Goal: Information Seeking & Learning: Learn about a topic

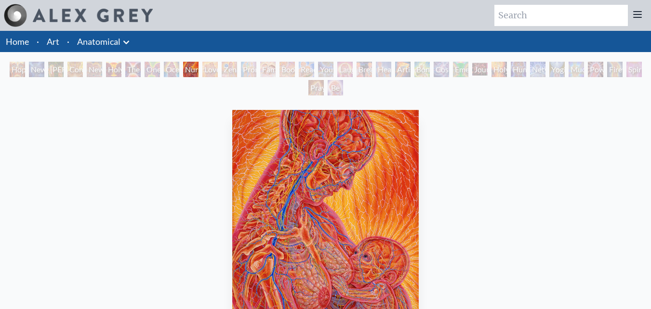
click at [208, 71] on div "Love Circuit" at bounding box center [209, 69] width 15 height 15
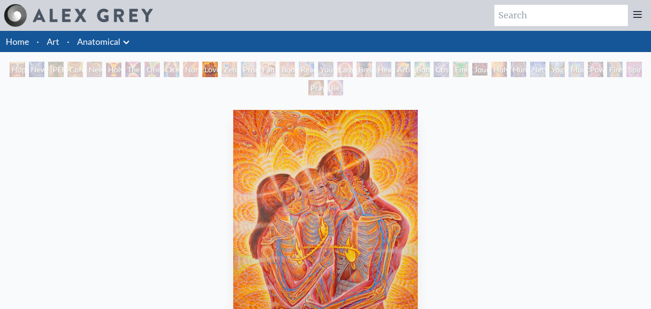
click at [225, 71] on div "Zena Lotus" at bounding box center [229, 69] width 15 height 15
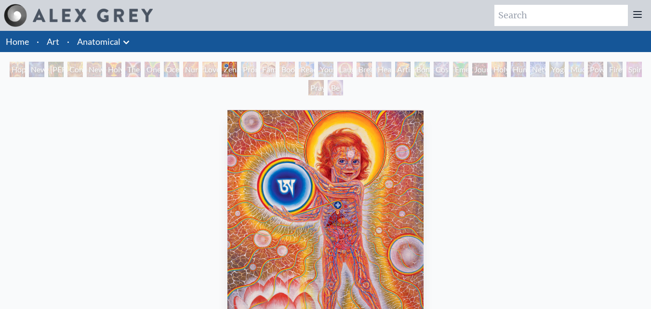
click at [275, 68] on div "Family" at bounding box center [267, 69] width 15 height 15
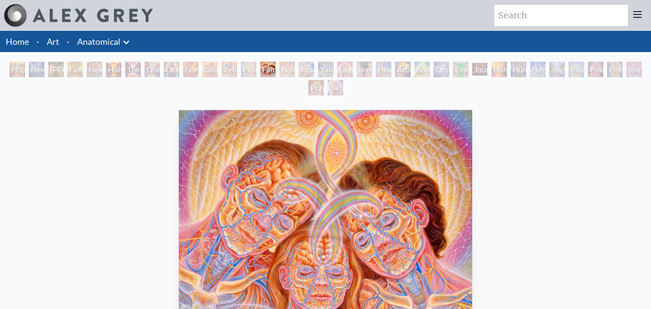
click at [102, 68] on div "New Man New Woman" at bounding box center [94, 69] width 15 height 15
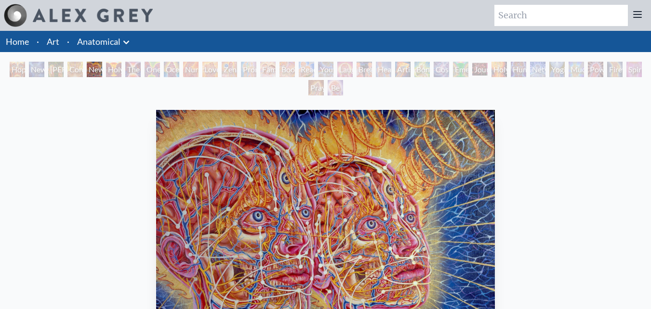
click at [112, 69] on div "Holy Grail" at bounding box center [113, 69] width 15 height 15
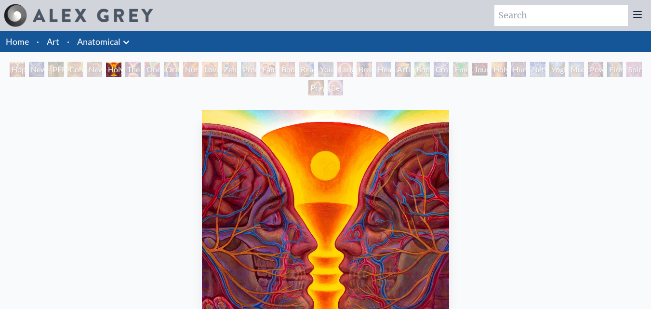
click at [39, 70] on div "New Man [DEMOGRAPHIC_DATA]: [DEMOGRAPHIC_DATA] Mind" at bounding box center [36, 69] width 15 height 15
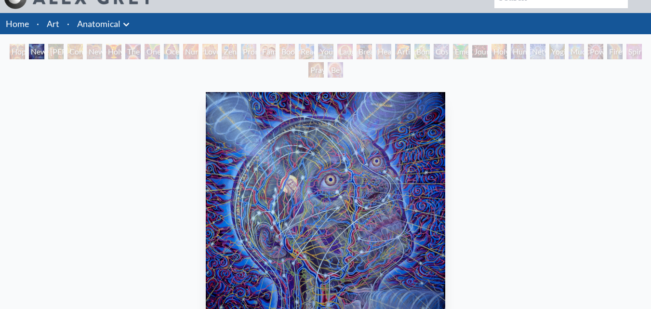
scroll to position [17, 0]
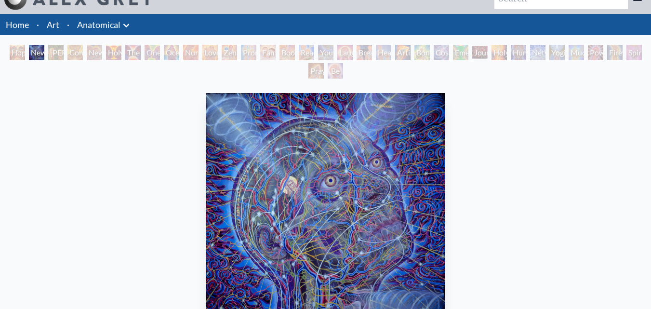
click at [102, 50] on div "New Man New Woman" at bounding box center [94, 52] width 15 height 15
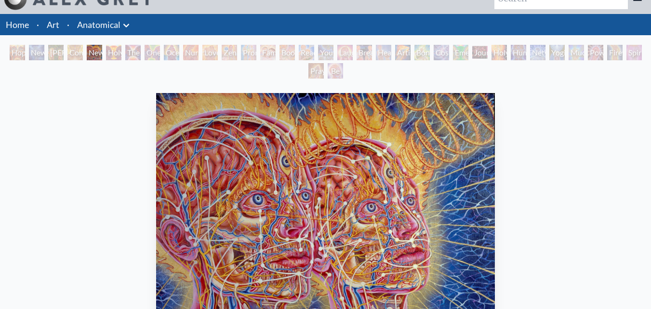
click at [134, 56] on div "The Kiss" at bounding box center [132, 52] width 15 height 15
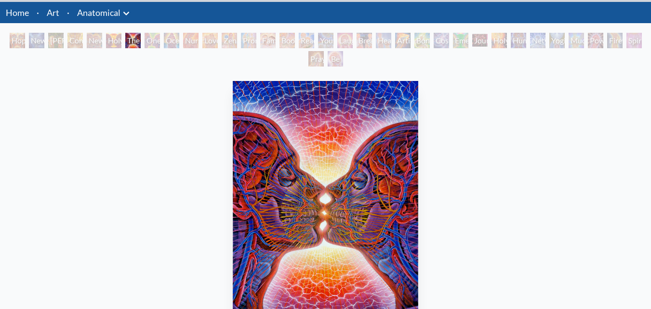
scroll to position [15, 0]
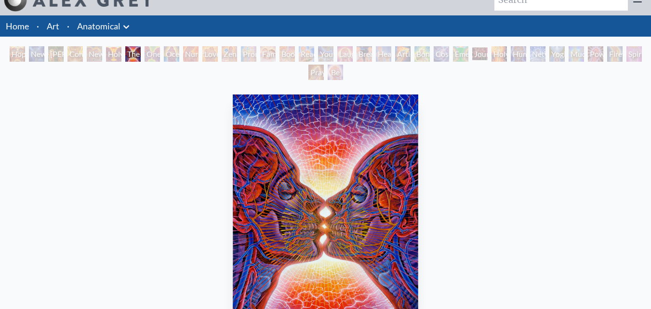
click at [231, 54] on div "Zena Lotus" at bounding box center [229, 53] width 15 height 15
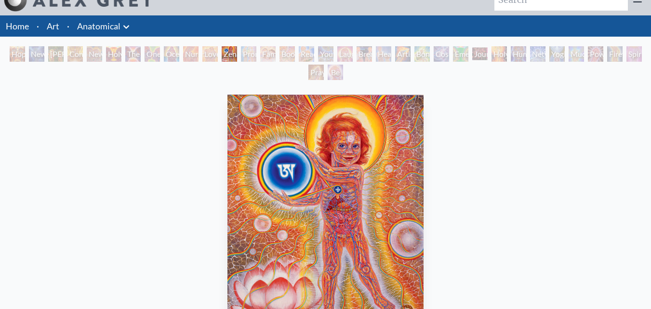
click at [246, 57] on div "Promise" at bounding box center [248, 53] width 15 height 15
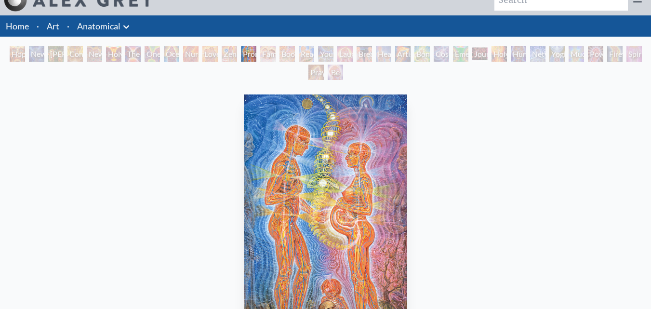
click at [263, 55] on div "Family" at bounding box center [267, 53] width 15 height 15
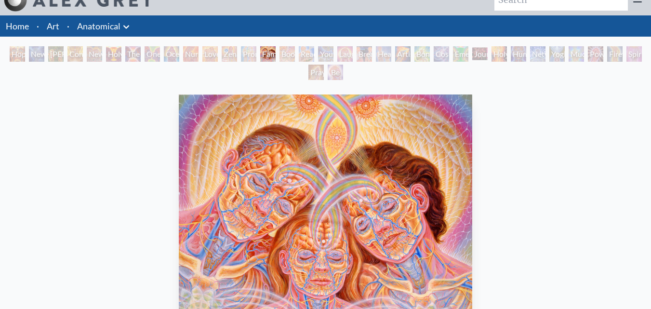
click at [283, 57] on div "Boo-boo" at bounding box center [286, 53] width 15 height 15
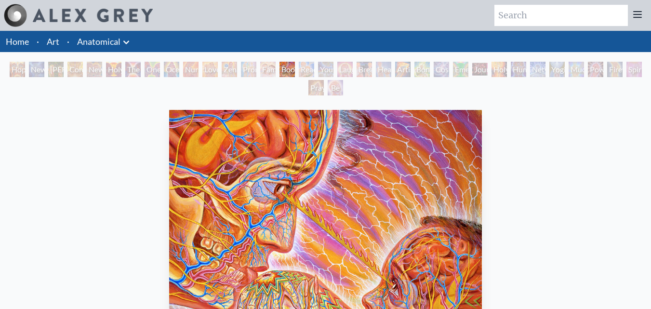
click at [391, 73] on div "Healing" at bounding box center [383, 69] width 15 height 15
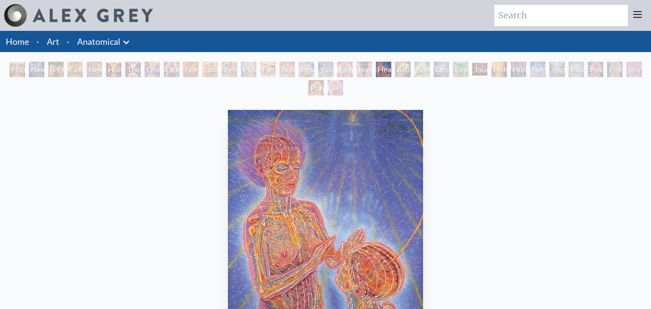
click at [439, 68] on div "Cosmic Lovers" at bounding box center [440, 69] width 15 height 15
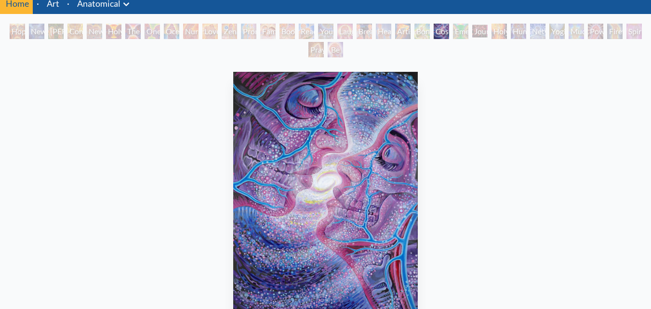
scroll to position [37, 0]
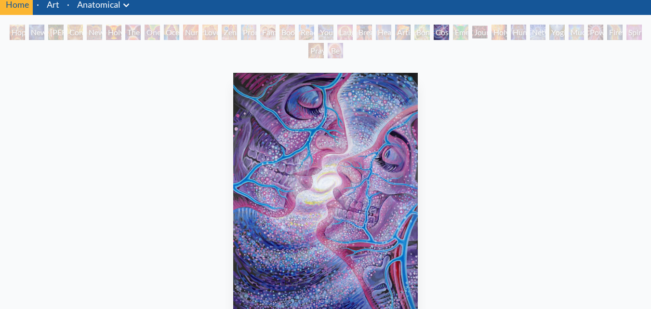
click at [501, 36] on div "Holy Fire" at bounding box center [498, 32] width 15 height 15
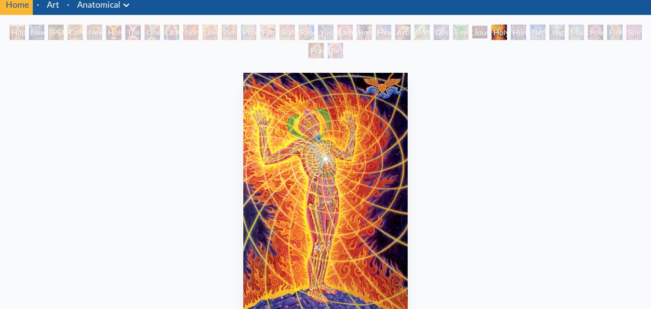
click at [483, 35] on div "Journey of the Wounded Healer" at bounding box center [479, 32] width 15 height 15
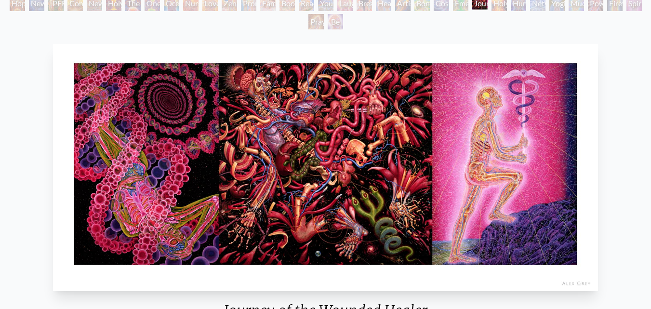
scroll to position [70, 0]
